Goal: Use online tool/utility: Utilize a website feature to perform a specific function

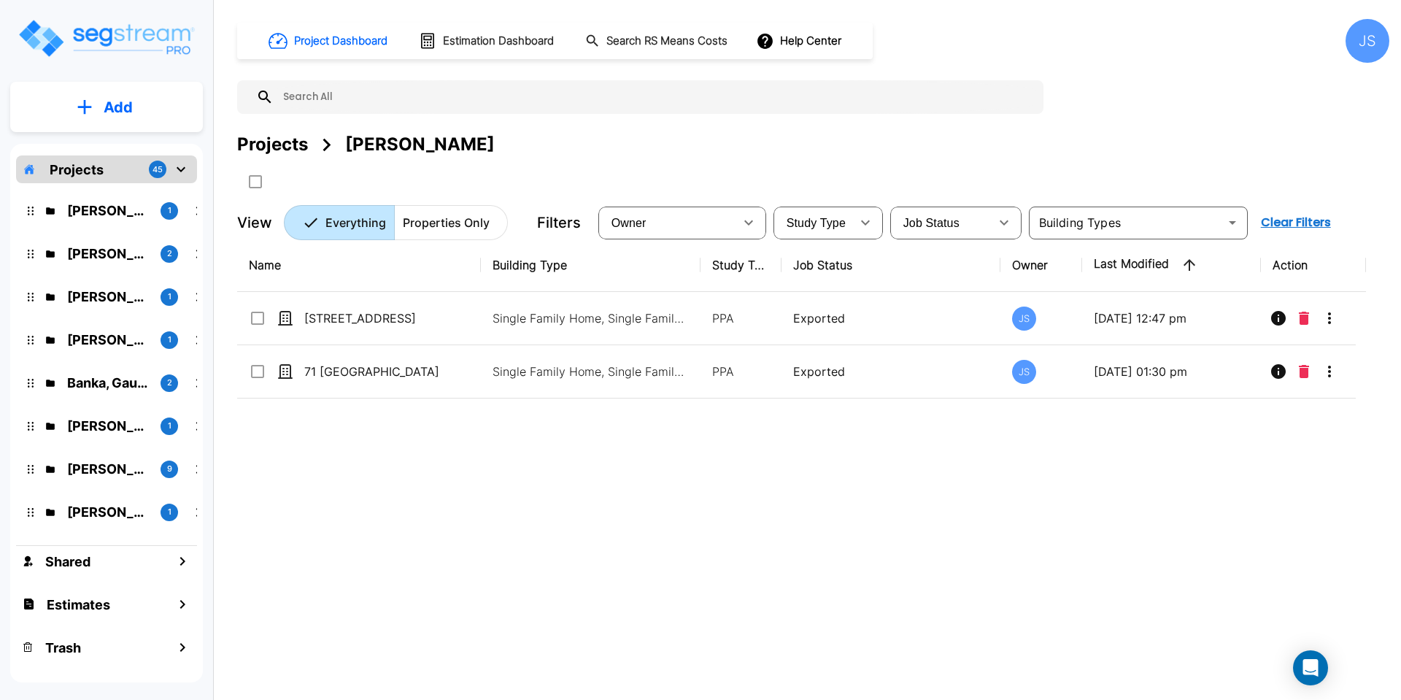
click at [61, 204] on div "Bholat, Sauda 1" at bounding box center [118, 211] width 180 height 20
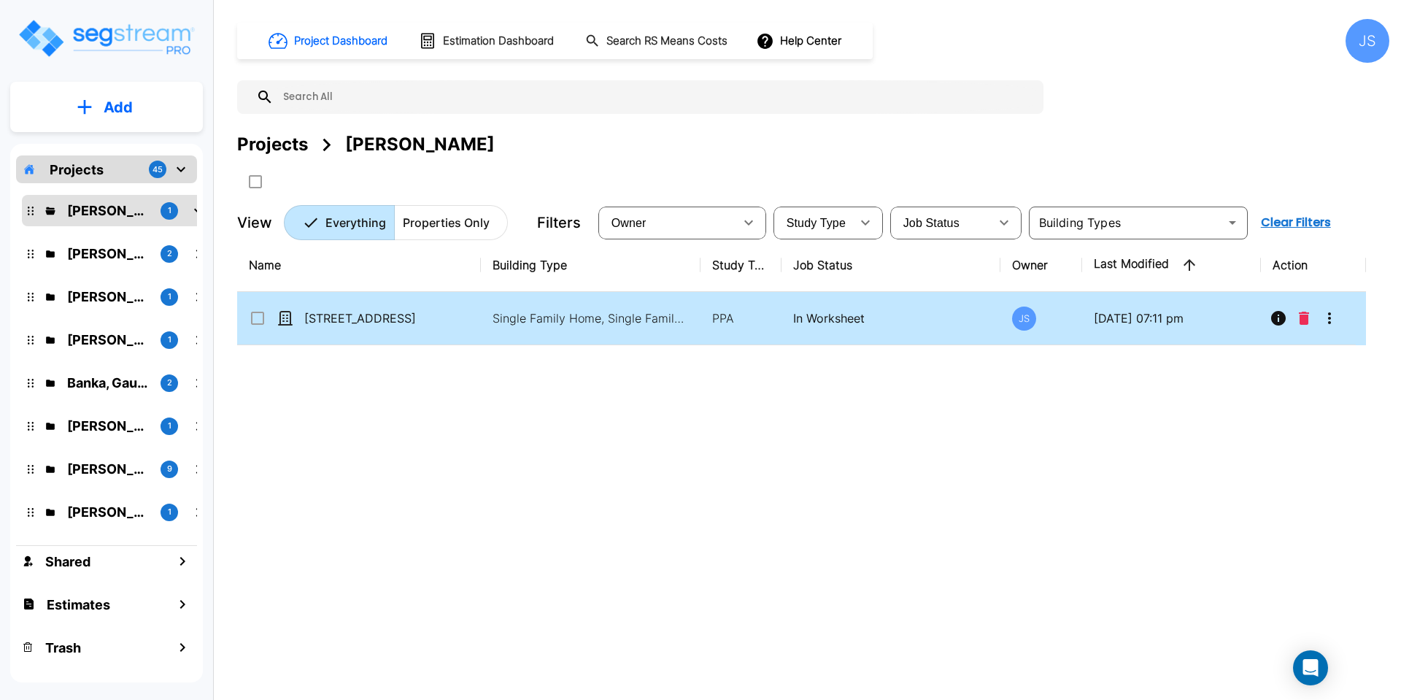
click at [414, 323] on p "[STREET_ADDRESS]" at bounding box center [377, 318] width 146 height 18
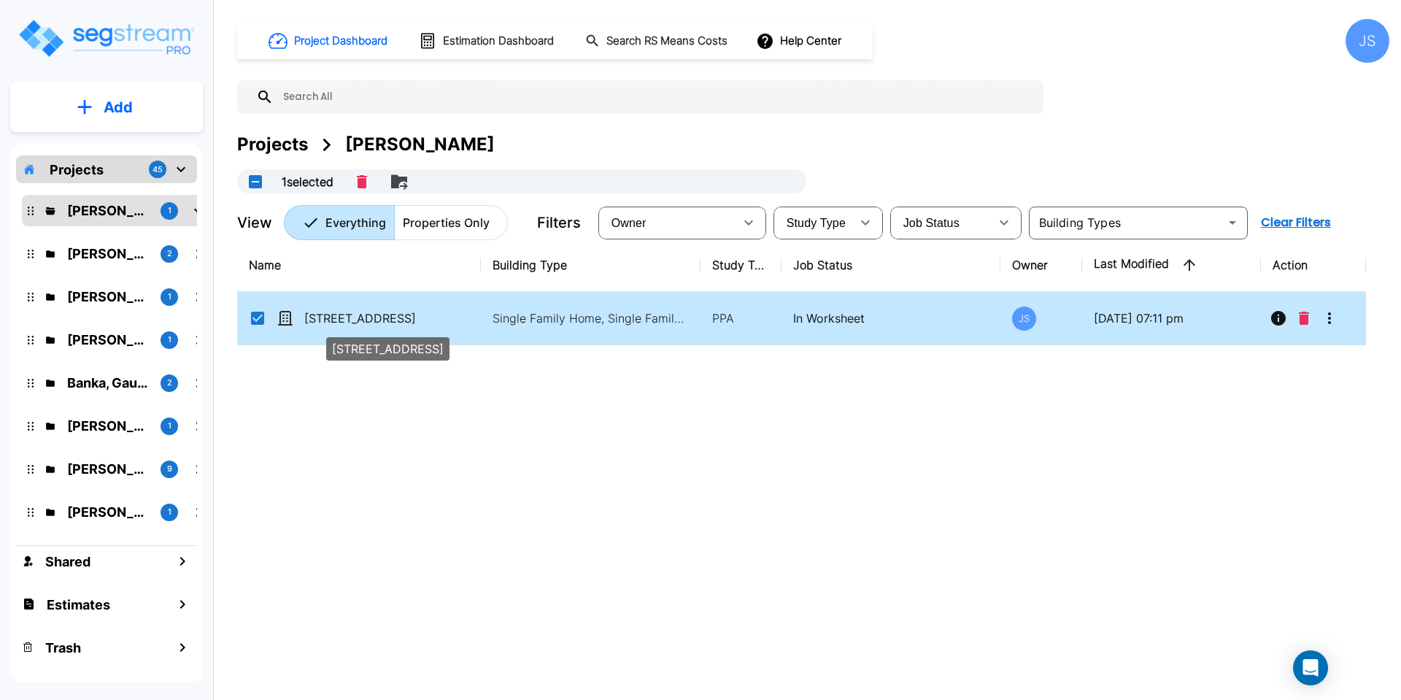
click at [422, 317] on p "[STREET_ADDRESS]" at bounding box center [377, 318] width 146 height 18
checkbox input "false"
click at [422, 315] on p "[STREET_ADDRESS]" at bounding box center [377, 318] width 146 height 18
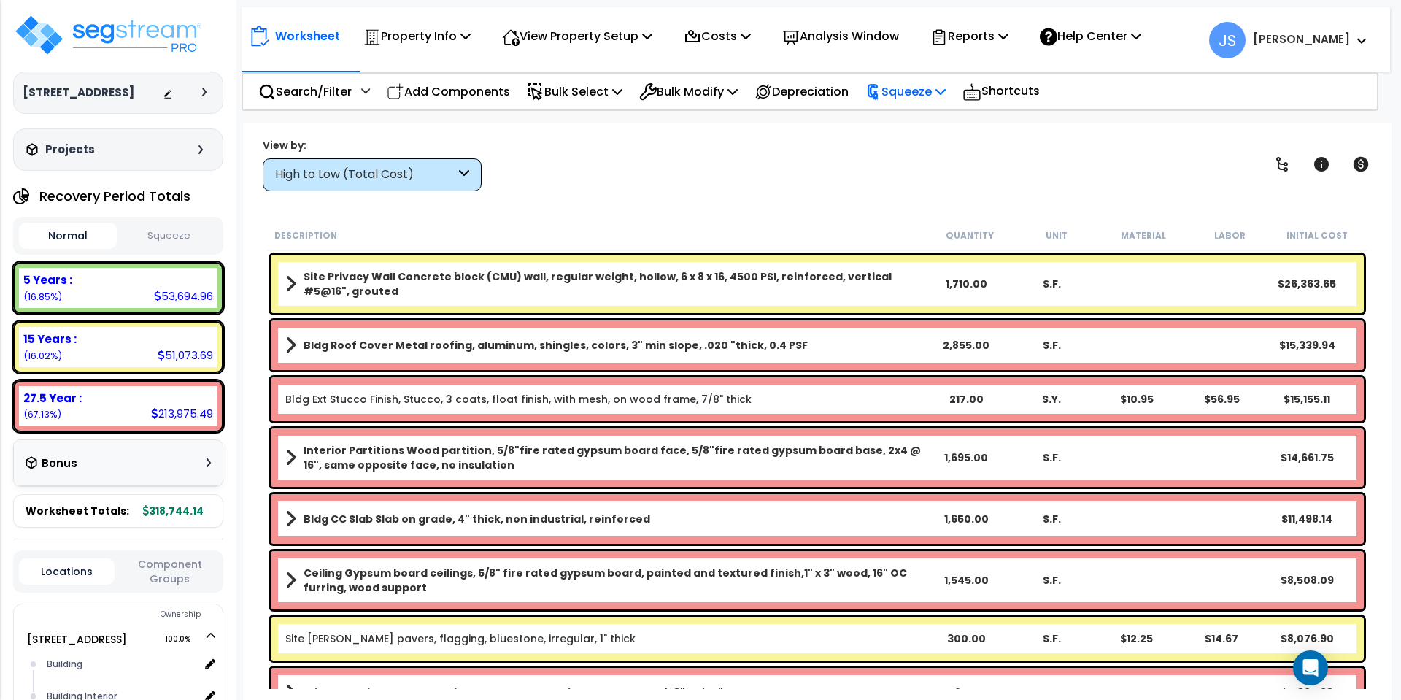
click at [946, 92] on icon at bounding box center [940, 91] width 10 height 12
click at [943, 119] on link "Squeeze" at bounding box center [930, 123] width 144 height 29
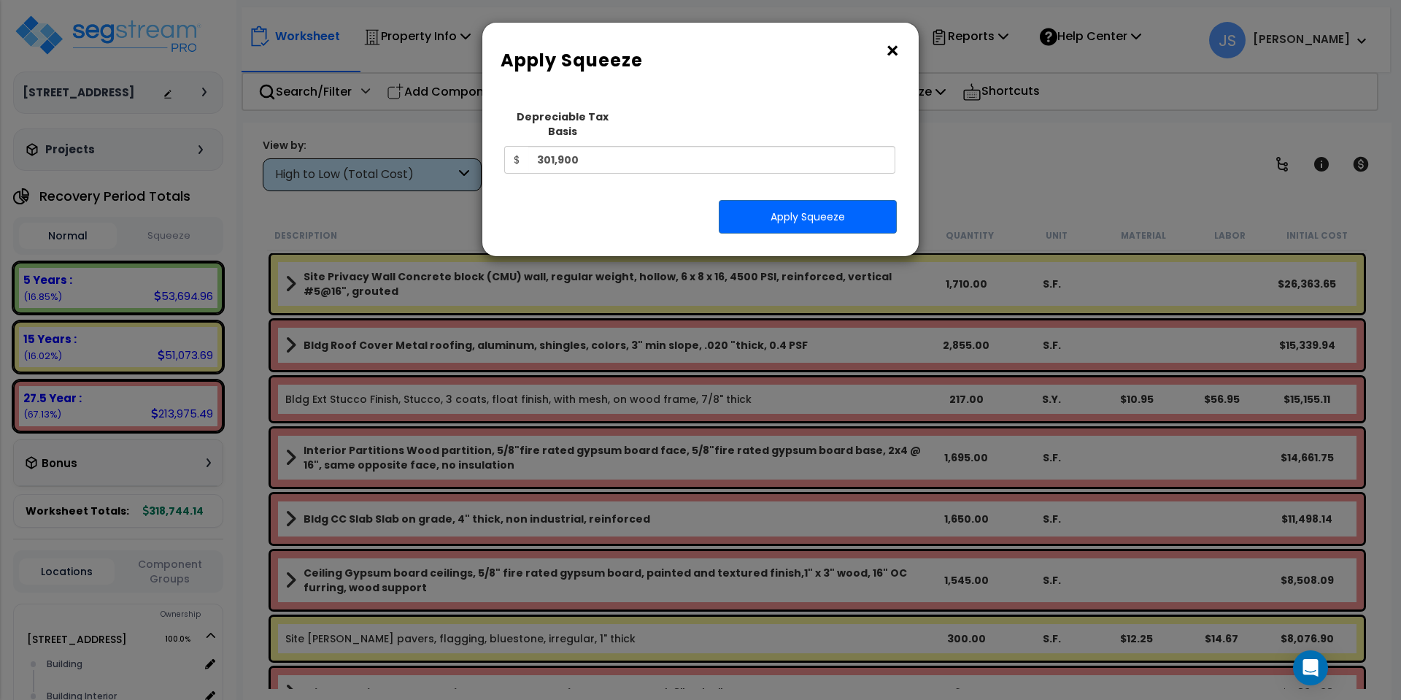
click at [894, 51] on button "×" at bounding box center [892, 50] width 16 height 23
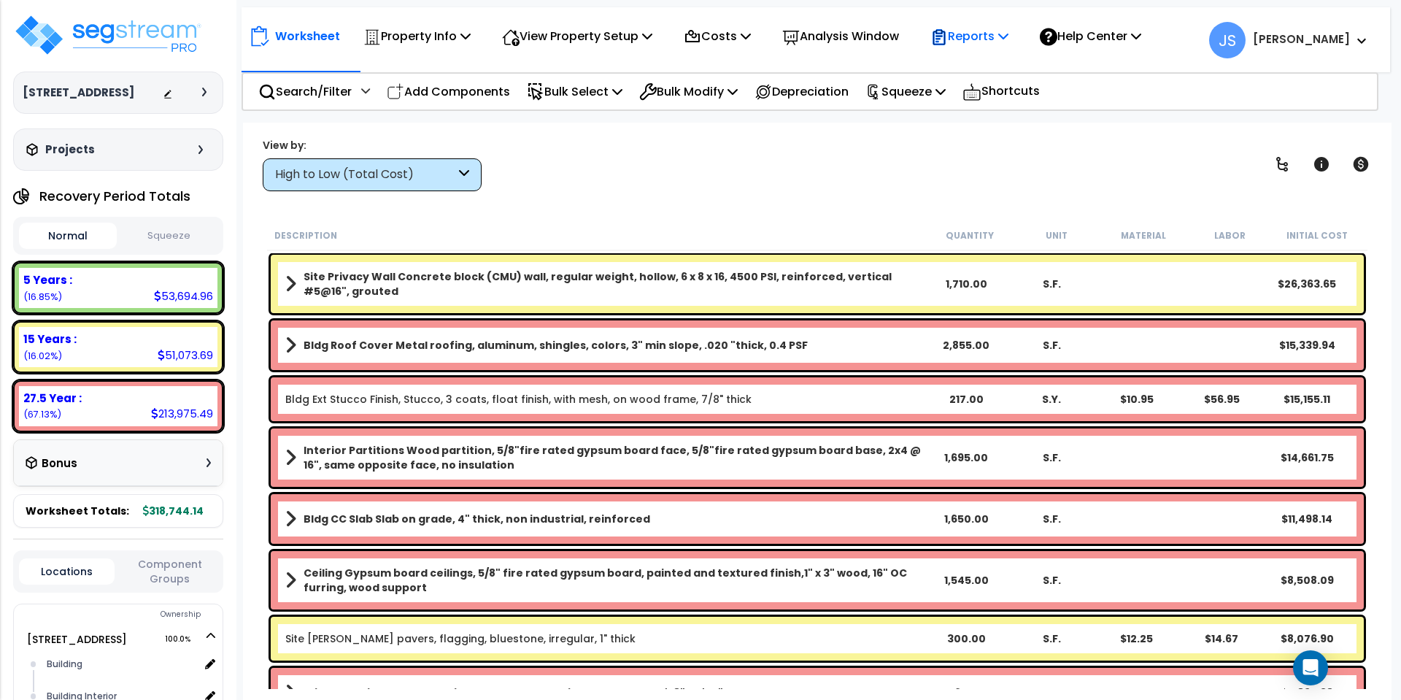
click at [1008, 37] on p "Reports" at bounding box center [969, 36] width 78 height 20
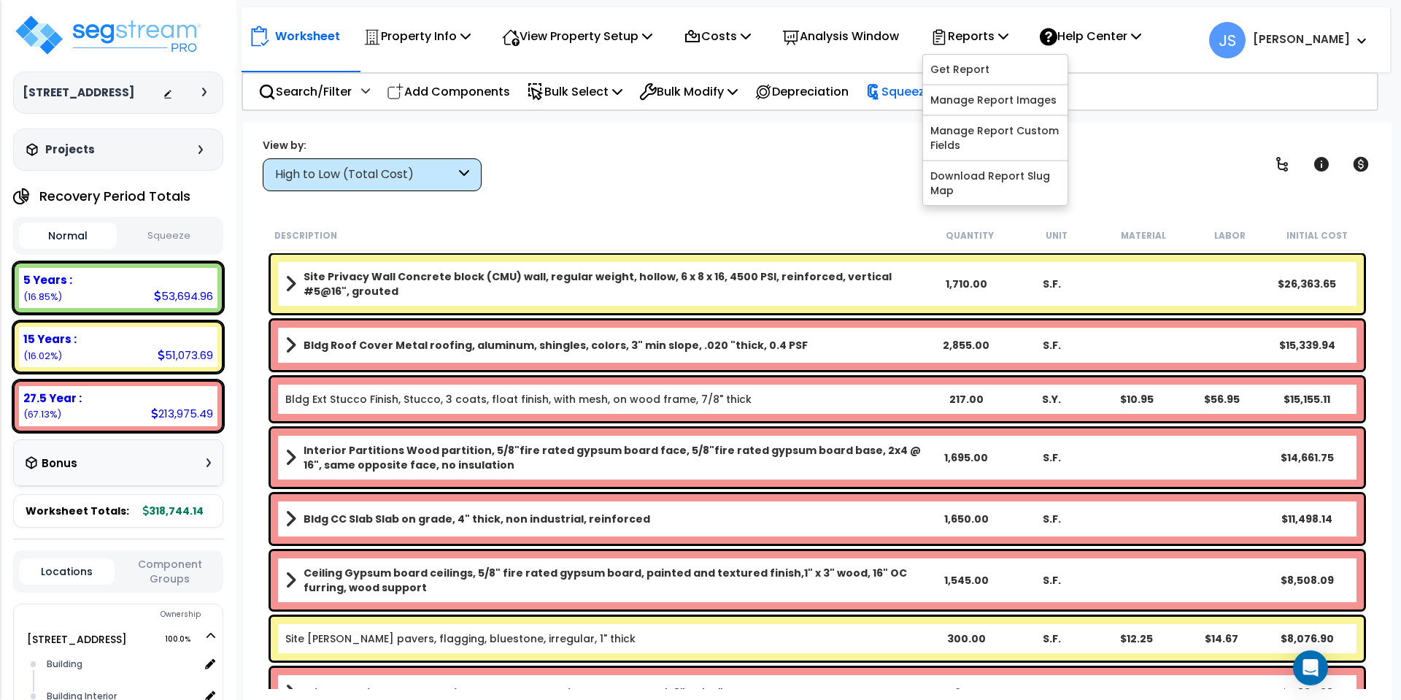
click at [915, 91] on p "Squeeze" at bounding box center [905, 92] width 80 height 20
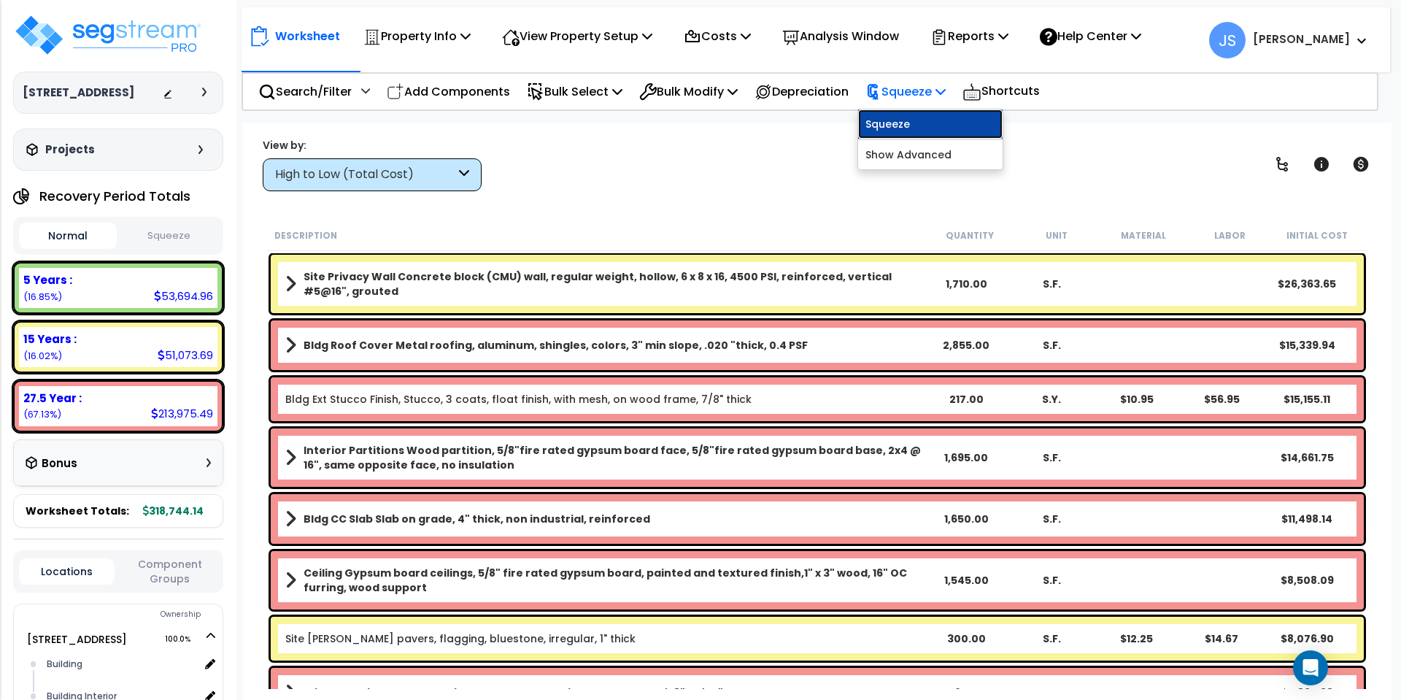
click at [928, 126] on link "Squeeze" at bounding box center [930, 123] width 144 height 29
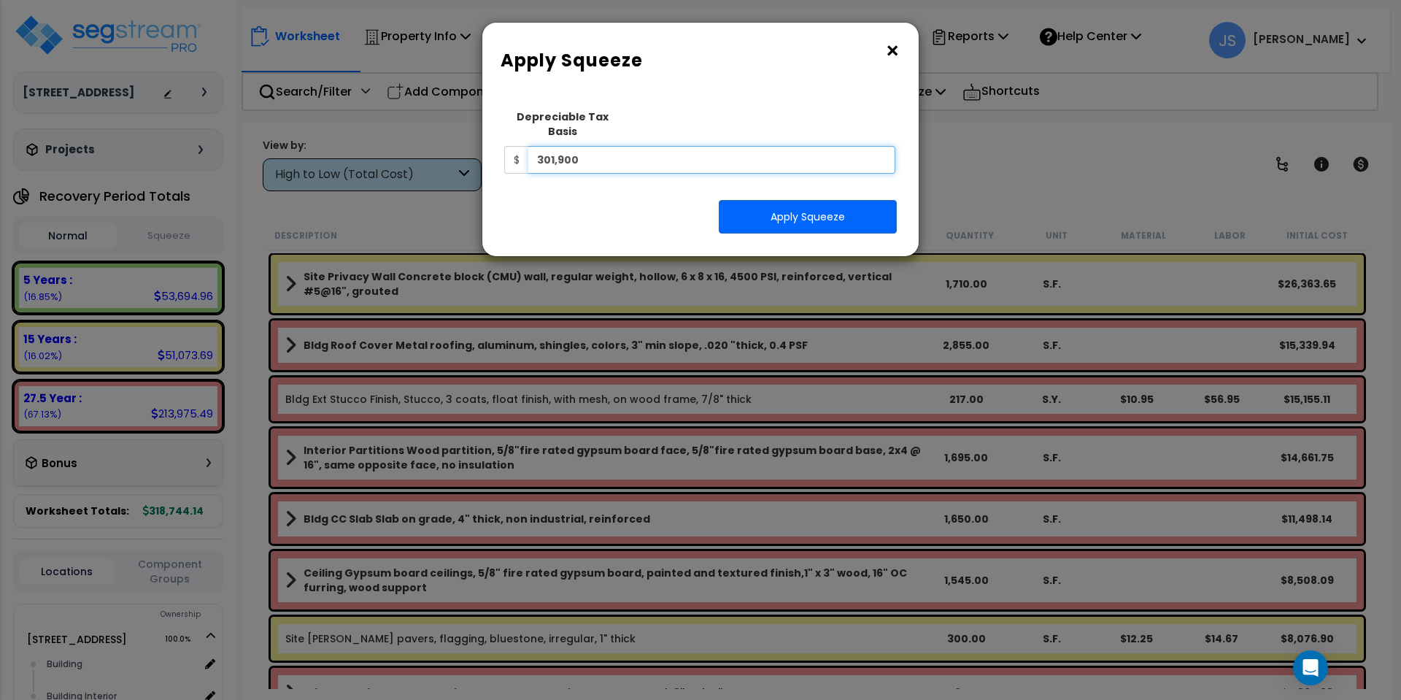
click at [644, 147] on input "301,900" at bounding box center [711, 160] width 367 height 28
click at [617, 151] on input "301,900" at bounding box center [711, 160] width 367 height 28
type input "402,938"
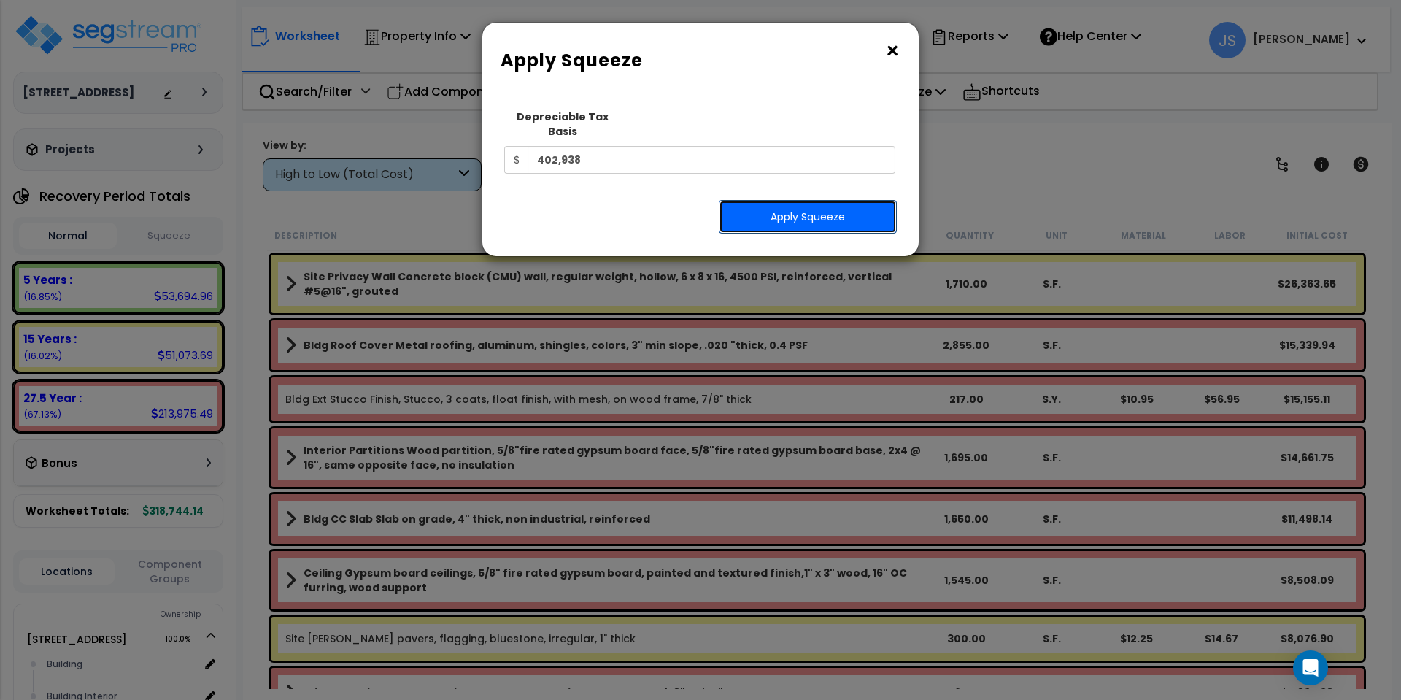
click at [781, 211] on button "Apply Squeeze" at bounding box center [808, 217] width 178 height 34
